Goal: Task Accomplishment & Management: Use online tool/utility

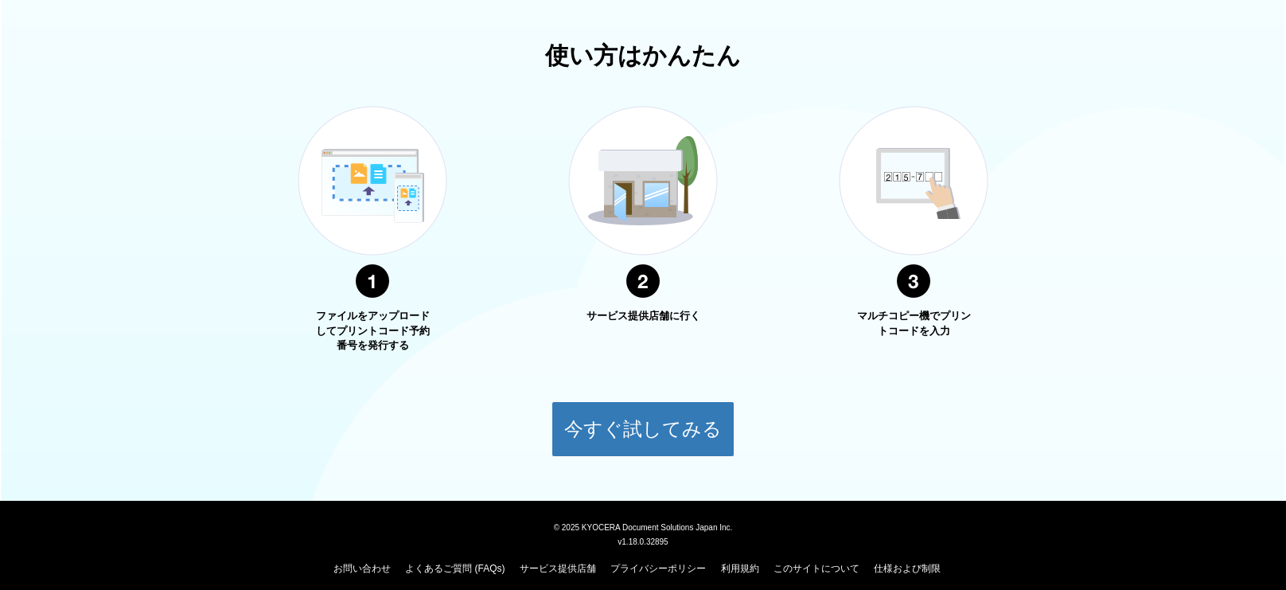
scroll to position [541, 0]
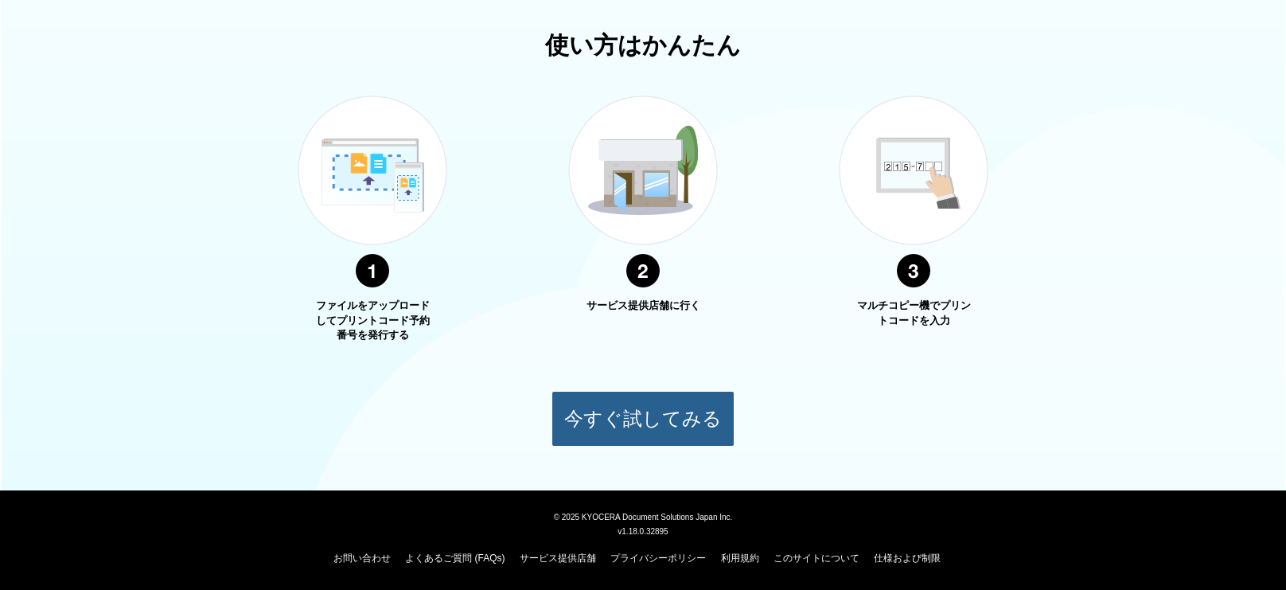
click at [625, 406] on button "今すぐ試してみる" at bounding box center [643, 419] width 183 height 56
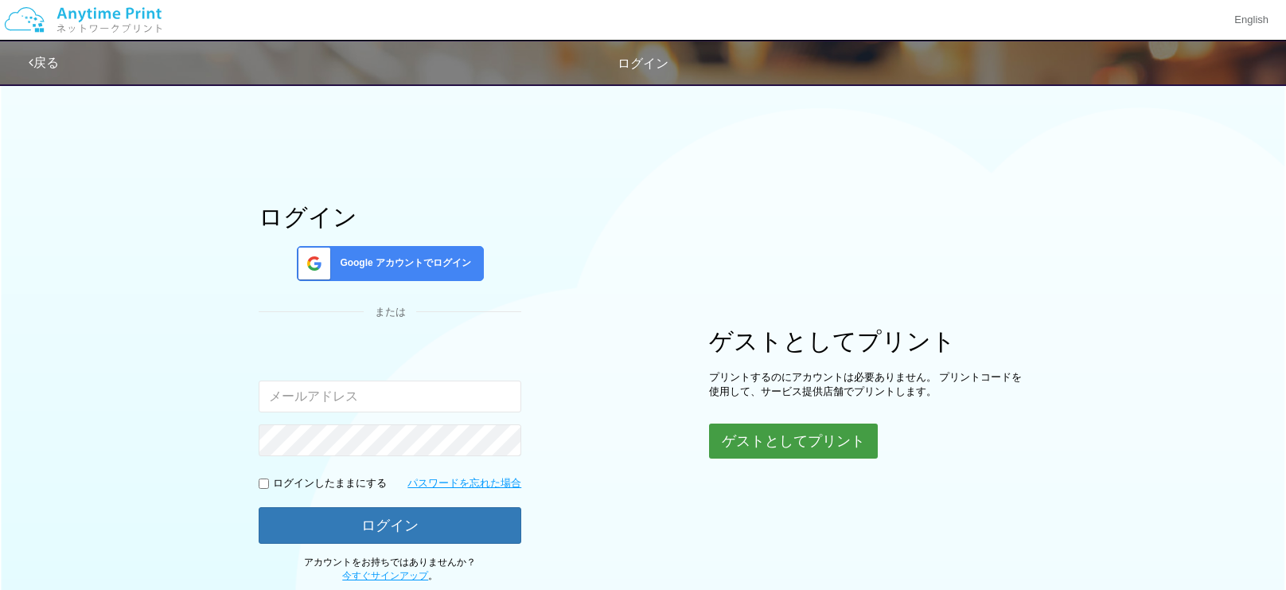
click at [850, 443] on button "ゲストとしてプリント" at bounding box center [793, 440] width 169 height 35
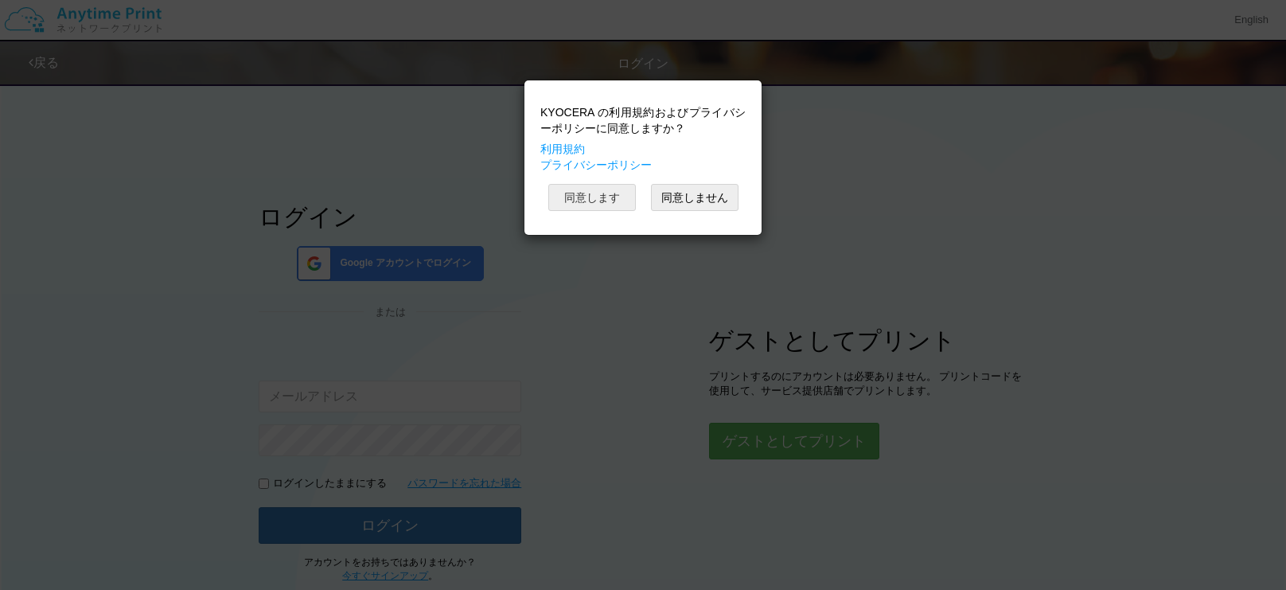
click at [626, 197] on button "同意します" at bounding box center [592, 197] width 88 height 27
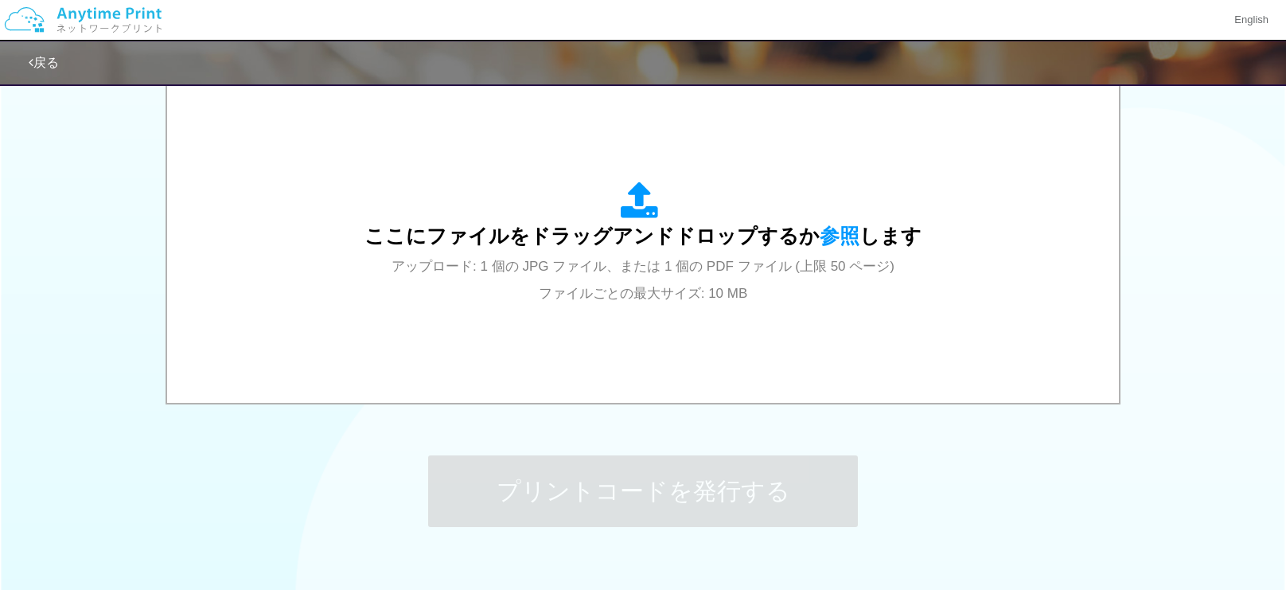
scroll to position [522, 0]
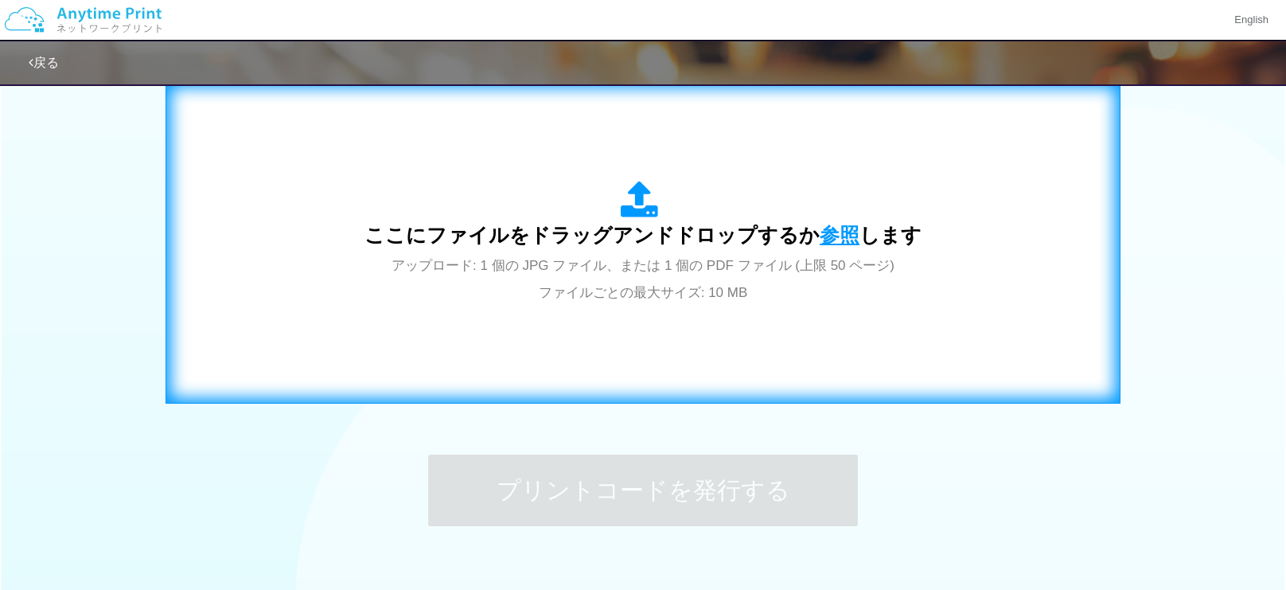
click at [845, 238] on span "参照" at bounding box center [840, 235] width 40 height 22
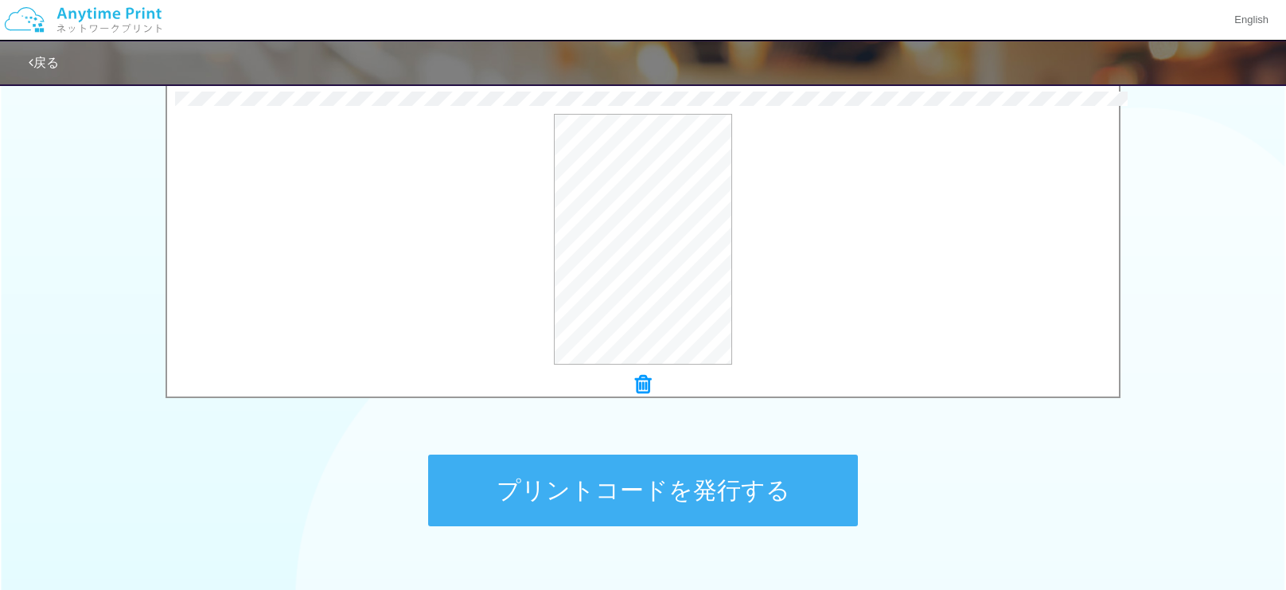
click at [795, 486] on button "プリントコードを発行する" at bounding box center [643, 491] width 430 height 72
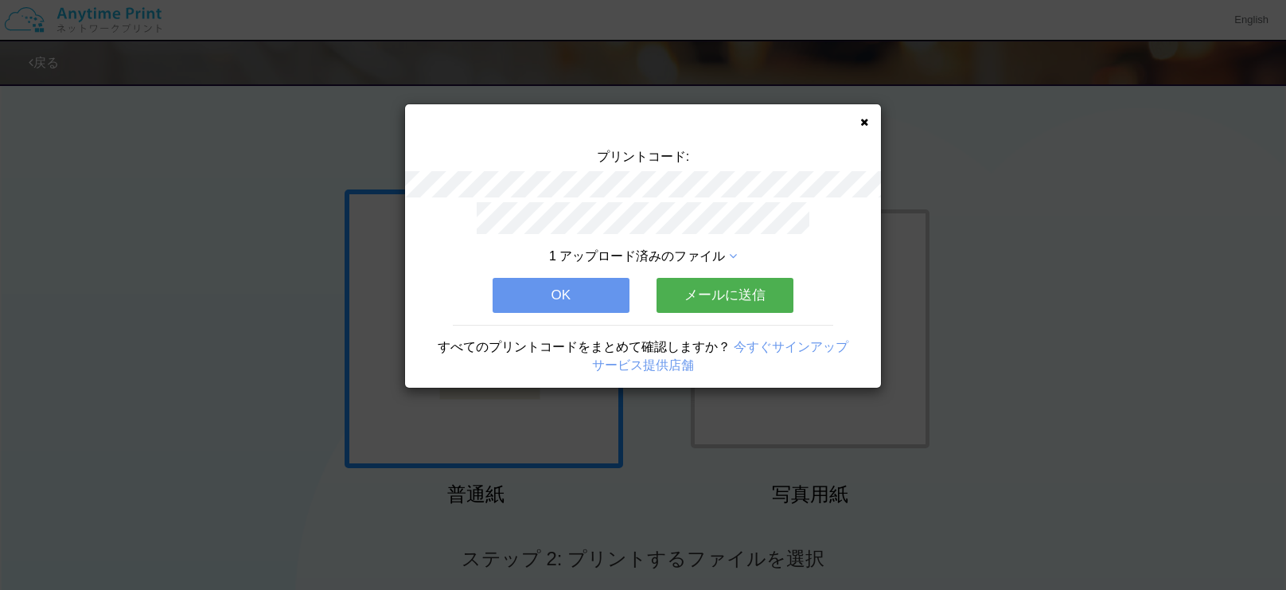
click at [720, 293] on button "メールに送信" at bounding box center [725, 295] width 137 height 35
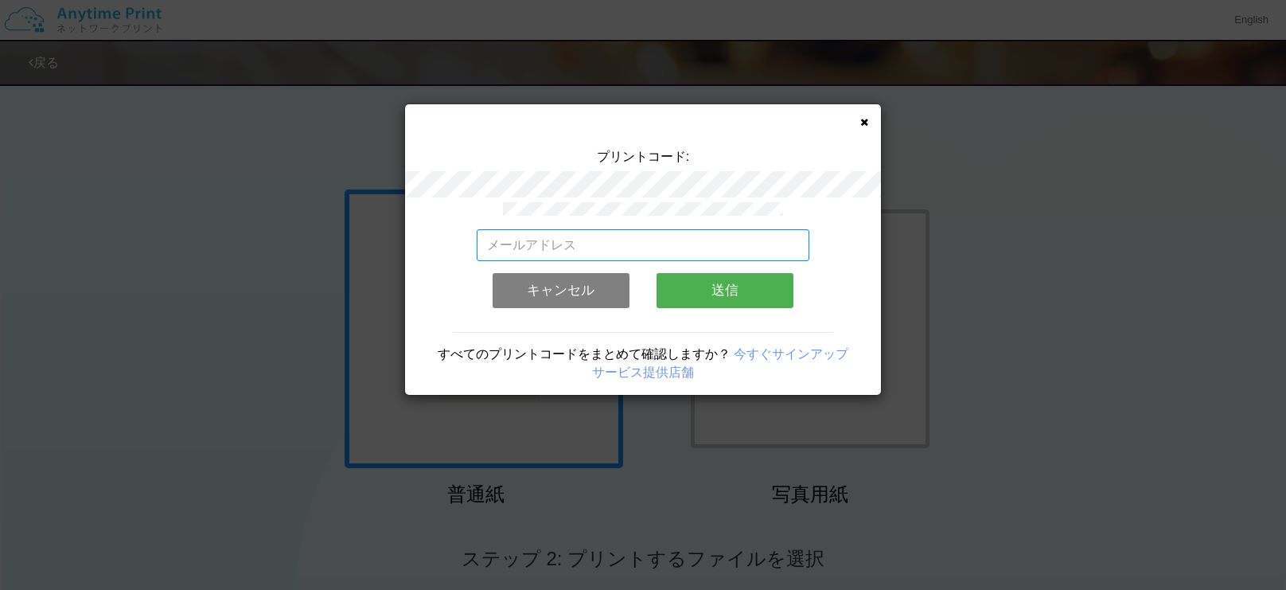
click at [685, 229] on input "email" at bounding box center [644, 245] width 334 height 32
type input "｀"
type input "[EMAIL_ADDRESS][DOMAIN_NAME]"
click at [733, 284] on button "送信" at bounding box center [725, 290] width 137 height 35
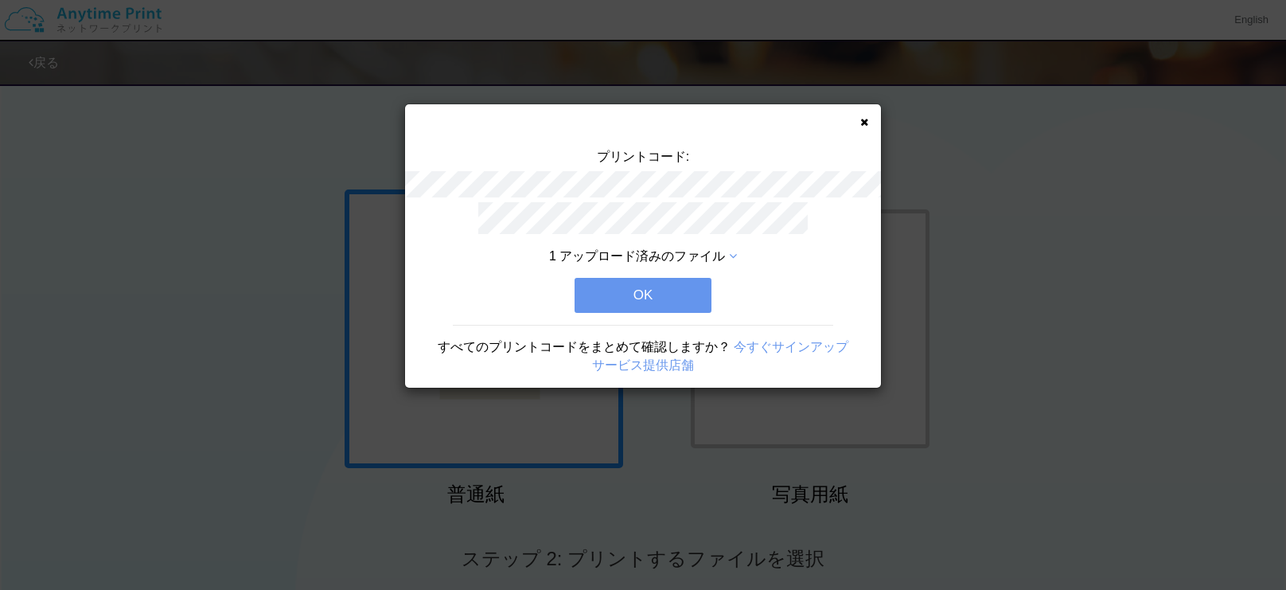
click at [702, 286] on button "OK" at bounding box center [643, 295] width 137 height 35
